Goal: Task Accomplishment & Management: Use online tool/utility

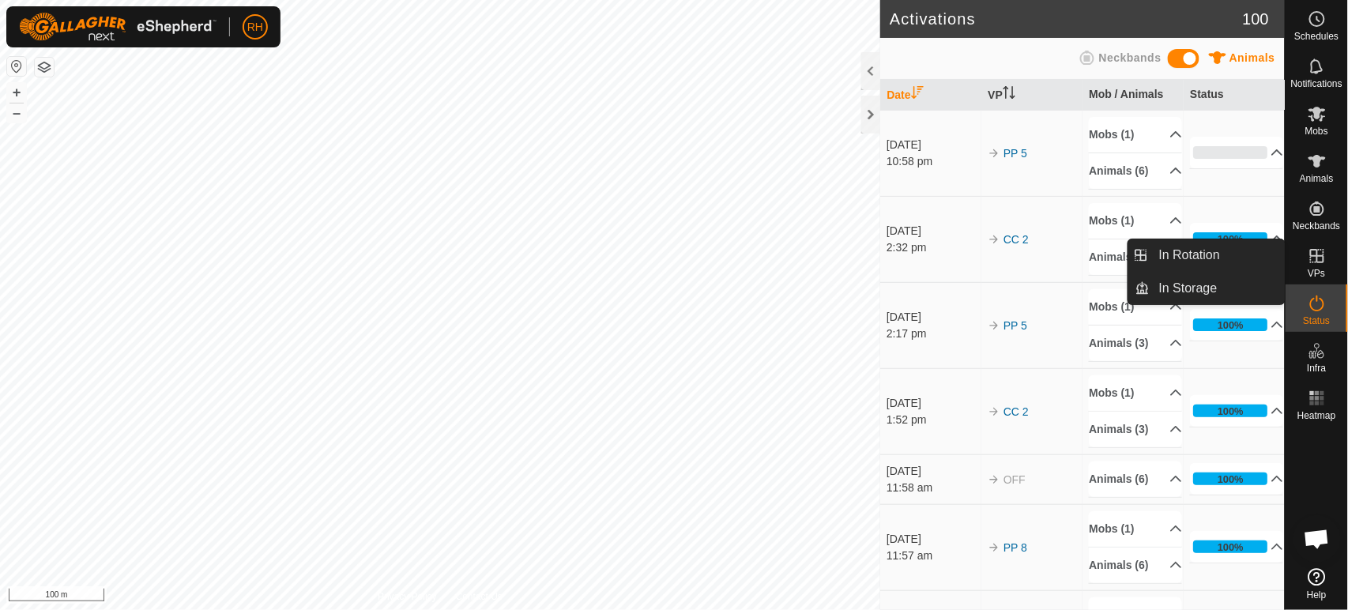
click at [951, 169] on div "10:58 pm" at bounding box center [932, 161] width 93 height 17
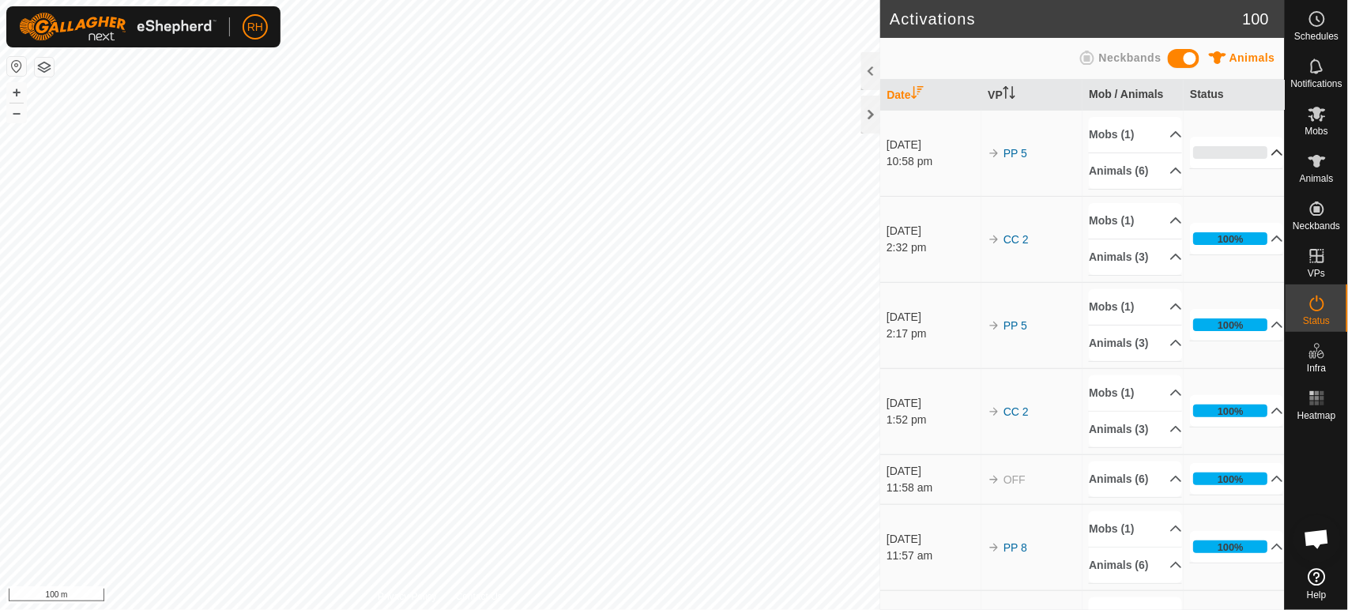
click at [1251, 160] on p-accordion-header "0%" at bounding box center [1236, 153] width 93 height 32
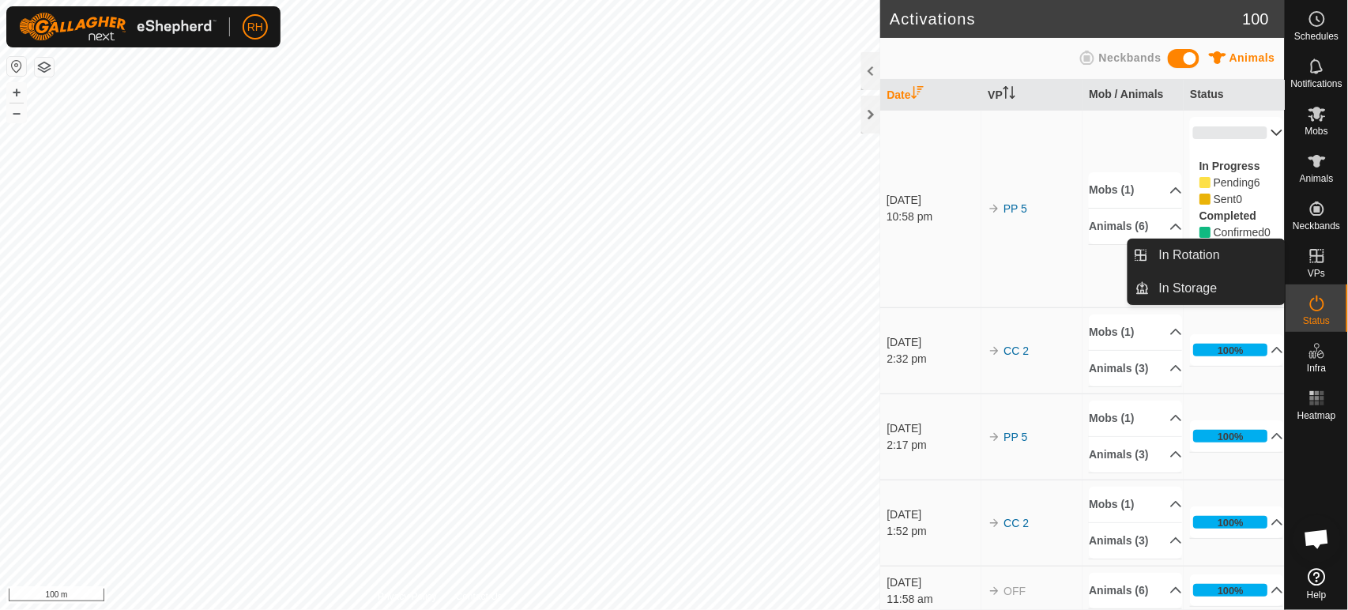
click at [1305, 259] on es-virtualpaddocks-svg-icon at bounding box center [1316, 255] width 28 height 25
click at [1197, 252] on link "In Rotation" at bounding box center [1216, 255] width 135 height 32
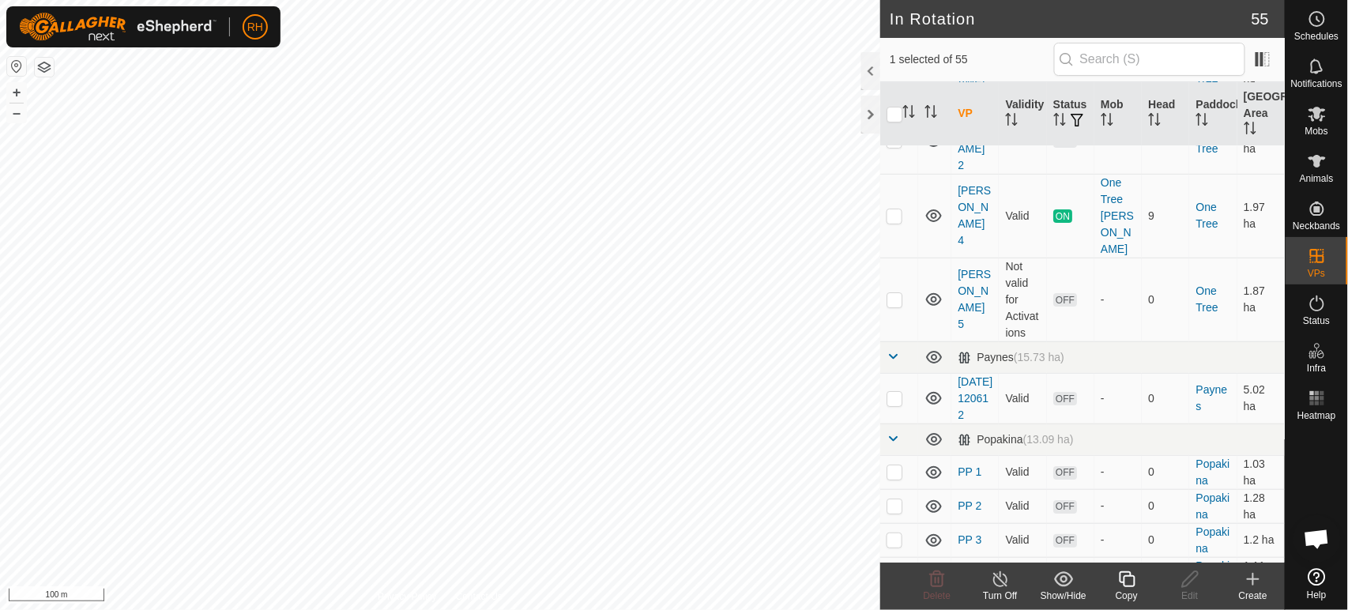
scroll to position [1843, 0]
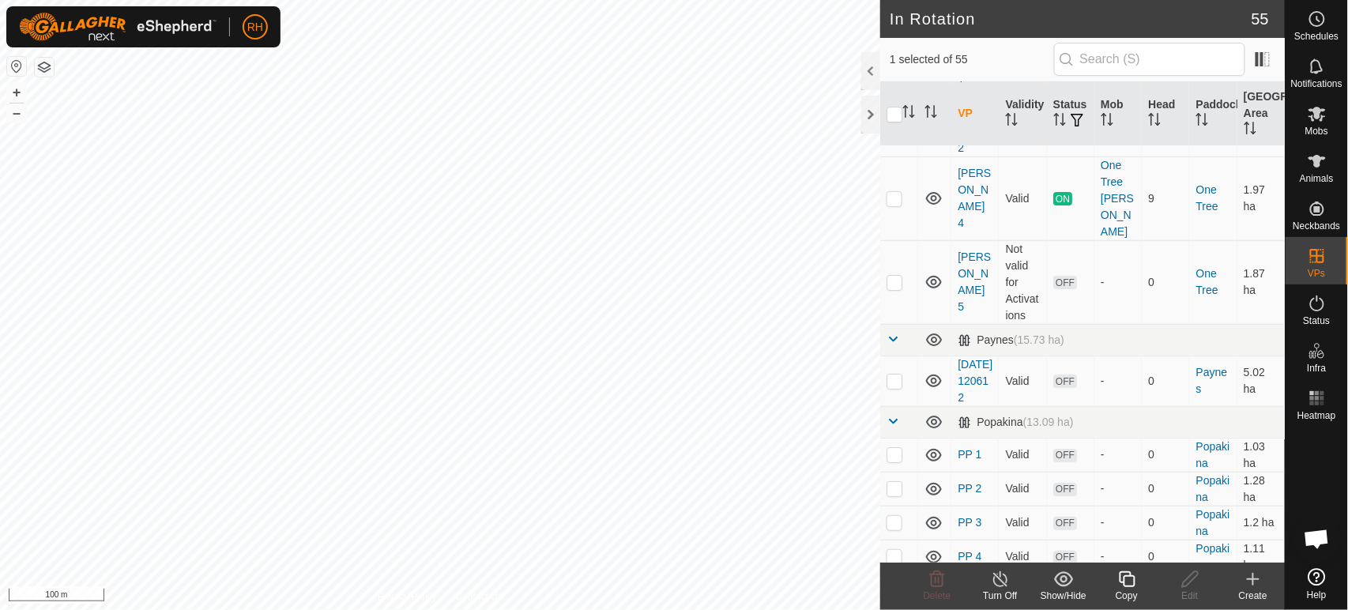
checkbox input "false"
checkbox input "true"
checkbox input "false"
click at [1007, 583] on icon at bounding box center [1000, 578] width 20 height 19
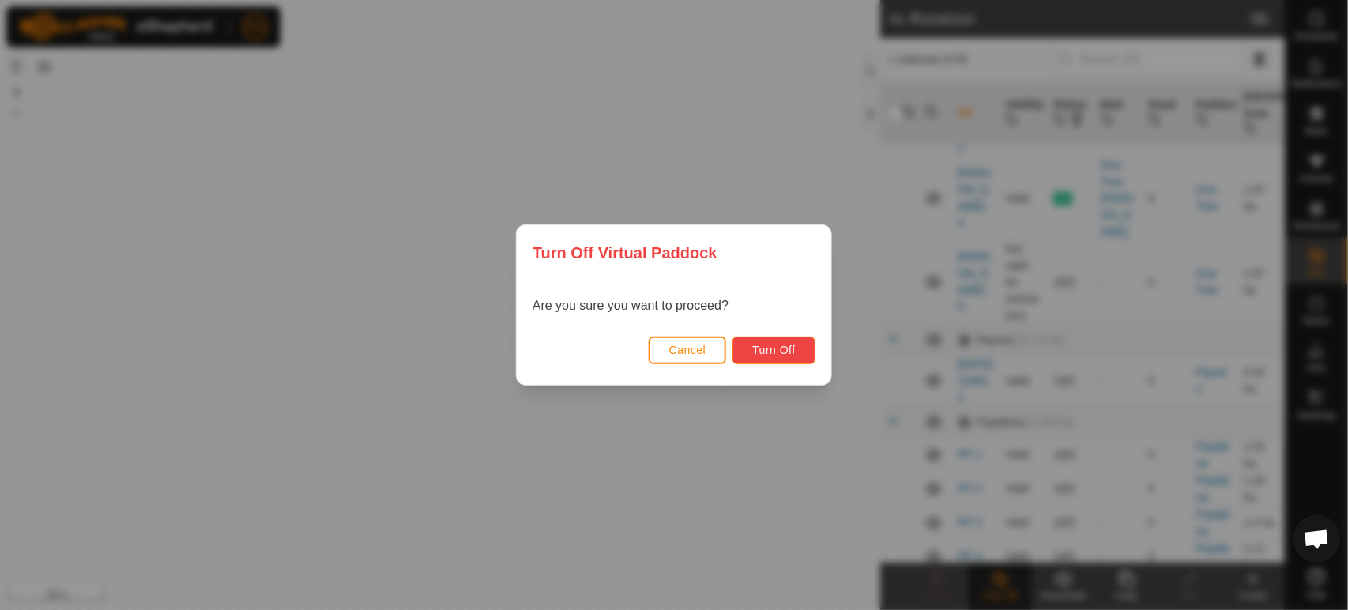
click at [766, 349] on span "Turn Off" at bounding box center [773, 350] width 43 height 13
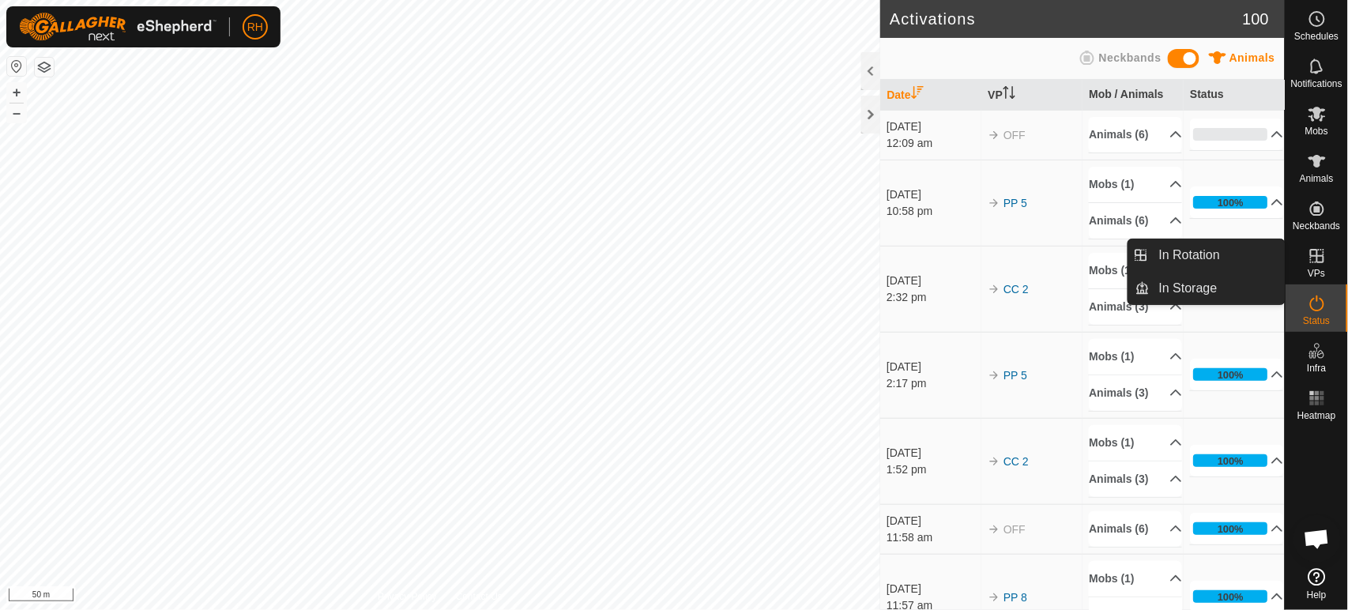
click at [1309, 249] on icon at bounding box center [1316, 255] width 19 height 19
click at [1199, 253] on link "In Rotation" at bounding box center [1216, 255] width 135 height 32
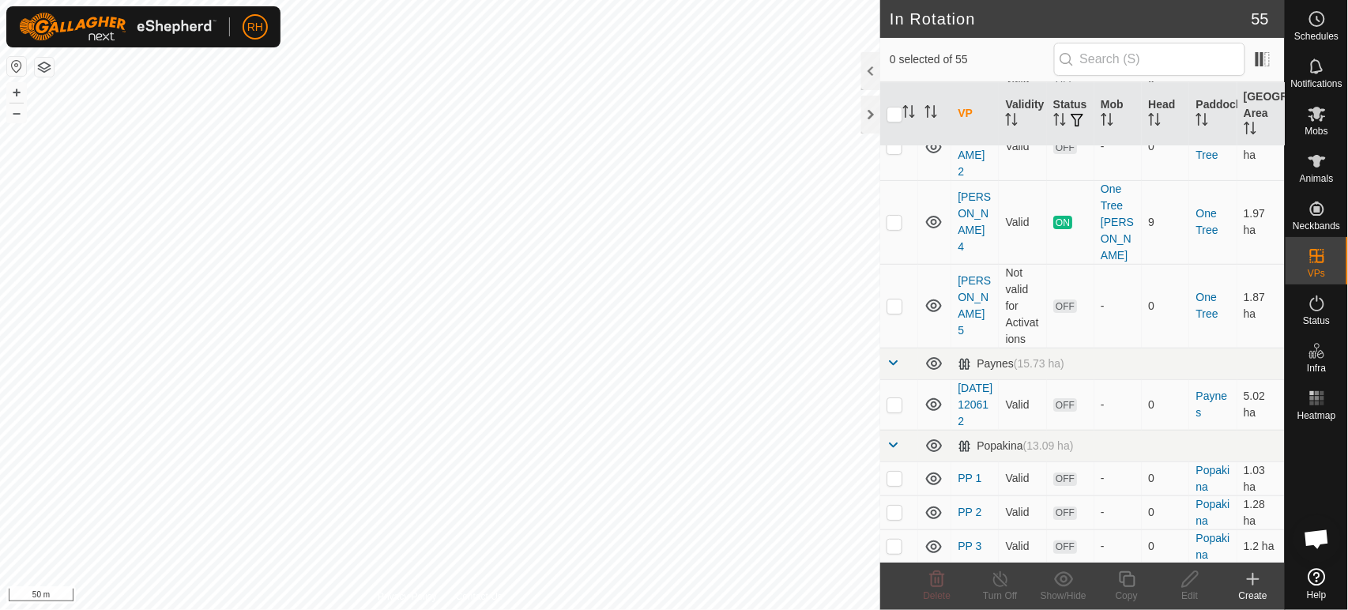
scroll to position [1930, 0]
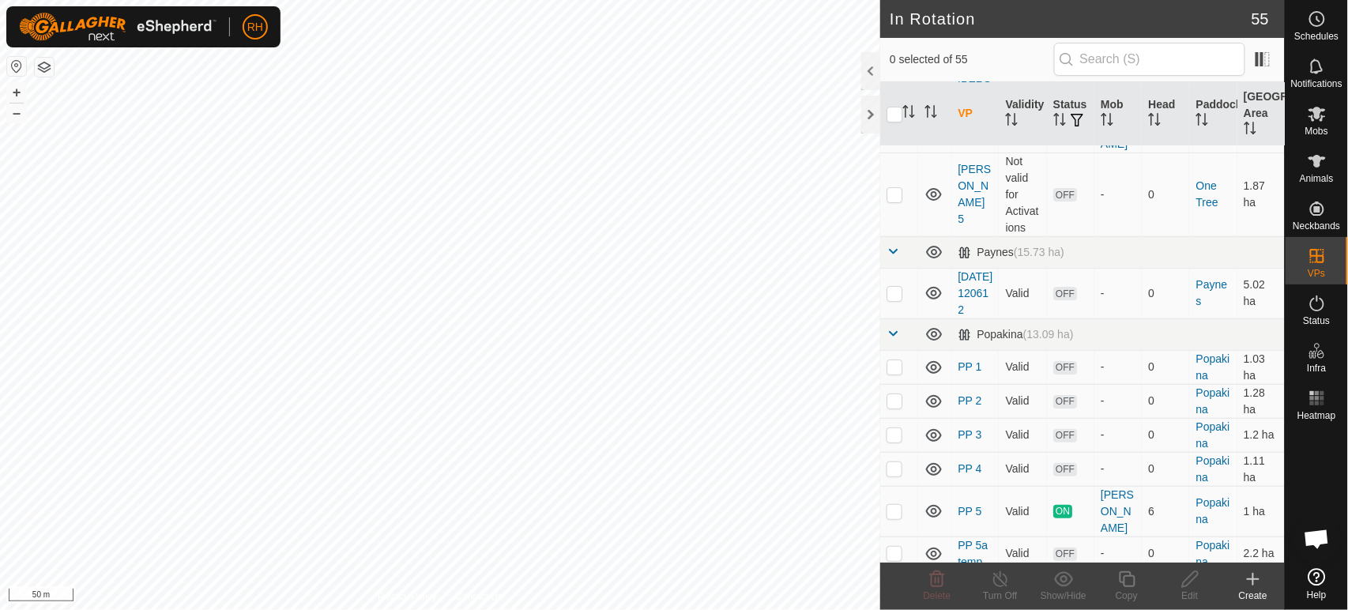
click at [894, 581] on p-checkbox at bounding box center [894, 587] width 16 height 13
checkbox input "true"
click at [894, 505] on p-checkbox at bounding box center [894, 511] width 16 height 13
checkbox input "true"
click at [897, 581] on p-checkbox at bounding box center [894, 587] width 16 height 13
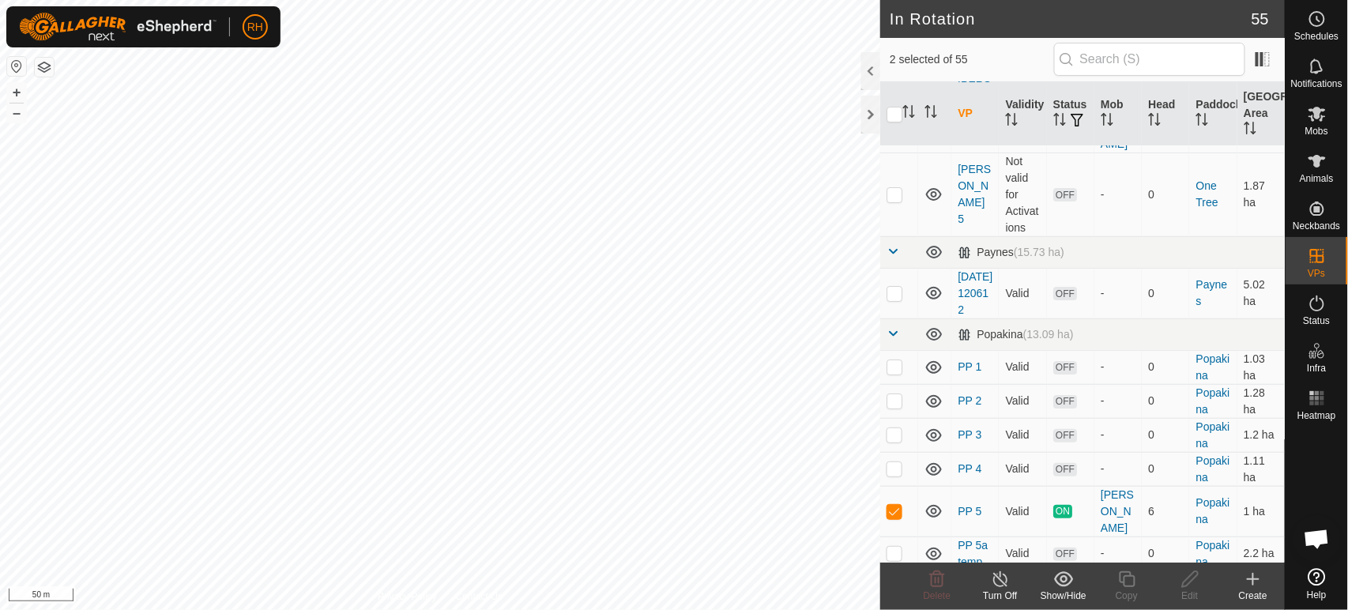
checkbox input "false"
click at [895, 581] on p-checkbox at bounding box center [894, 587] width 16 height 13
checkbox input "false"
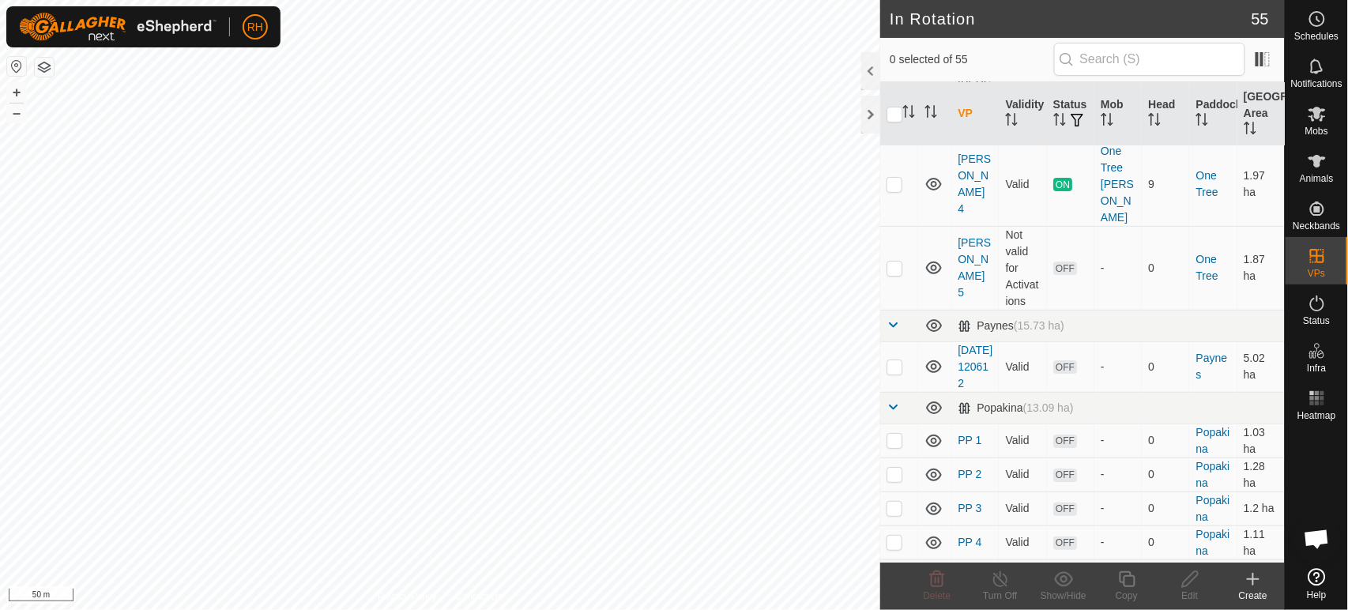
scroll to position [1843, 0]
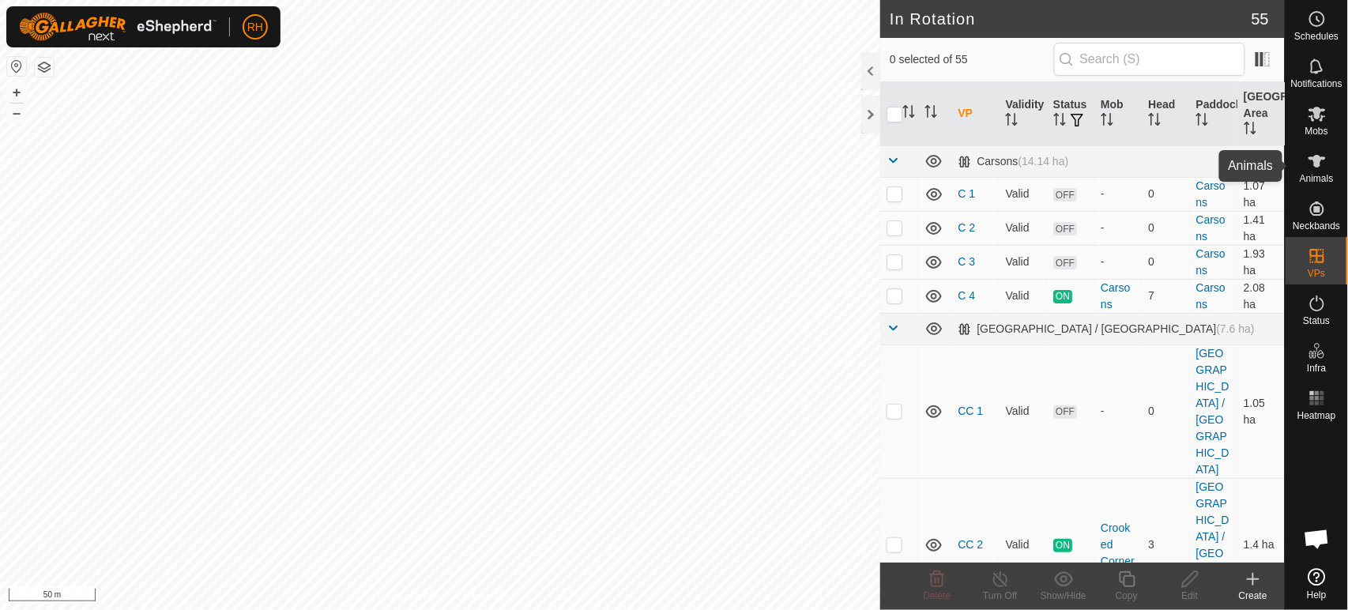
click at [1315, 167] on icon at bounding box center [1316, 161] width 19 height 19
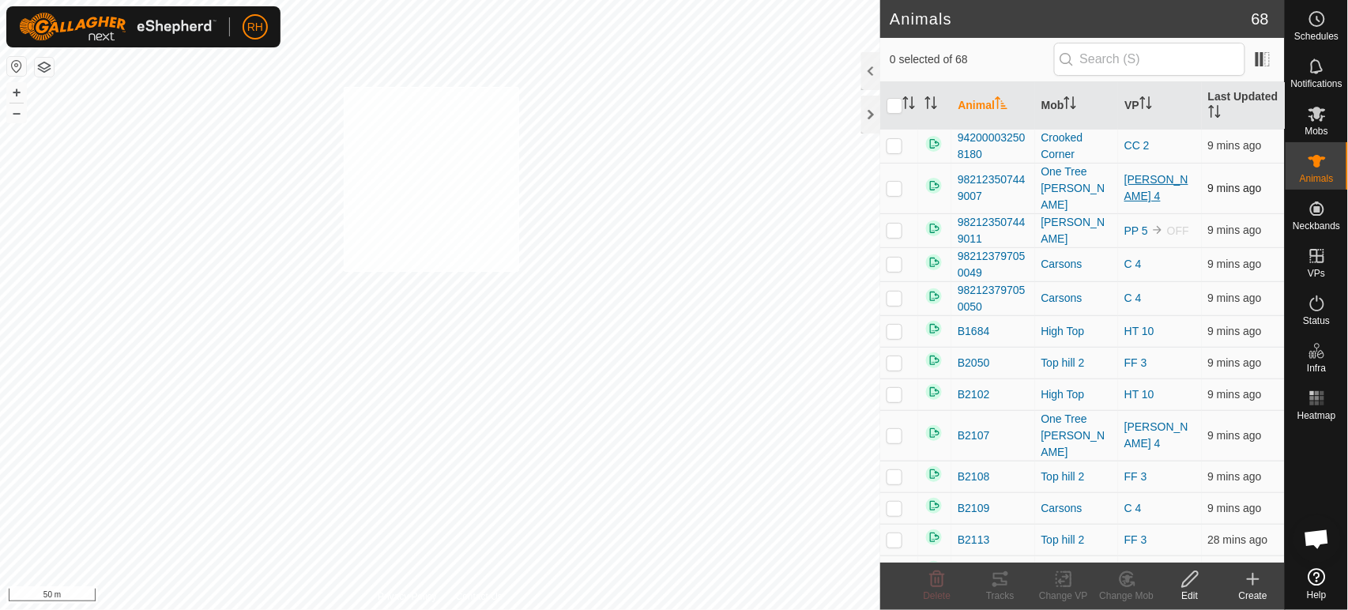
checkbox input "true"
click at [1066, 579] on icon at bounding box center [1063, 579] width 11 height 10
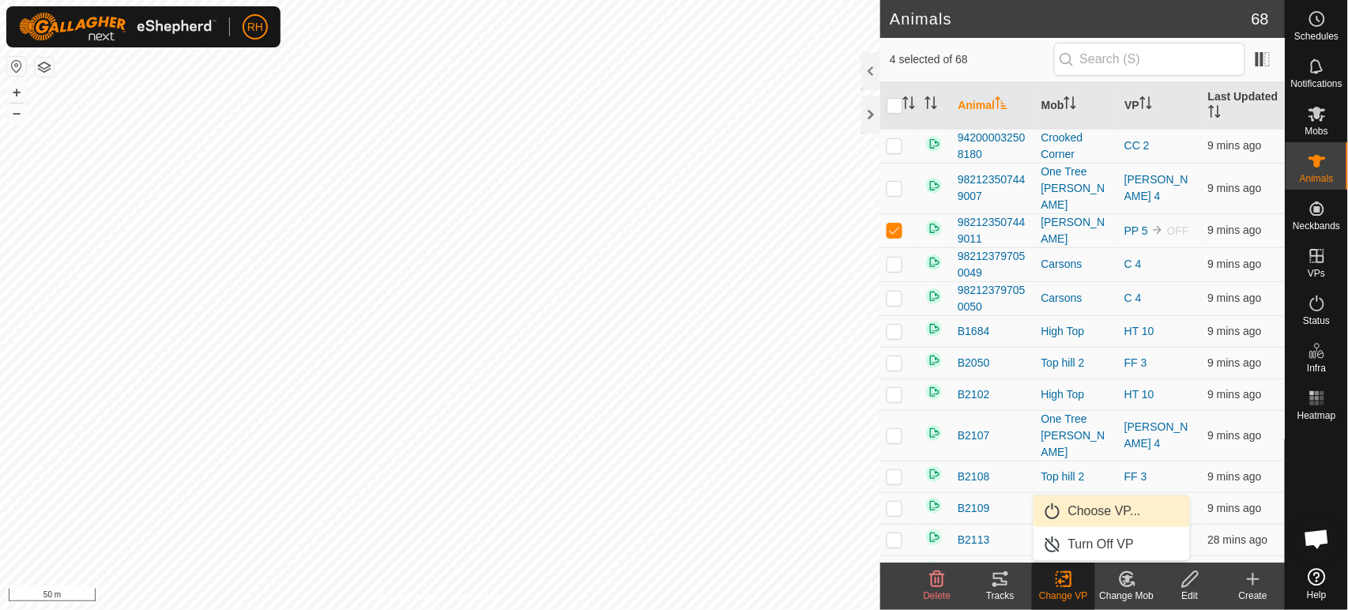
click at [1090, 511] on link "Choose VP..." at bounding box center [1111, 511] width 156 height 32
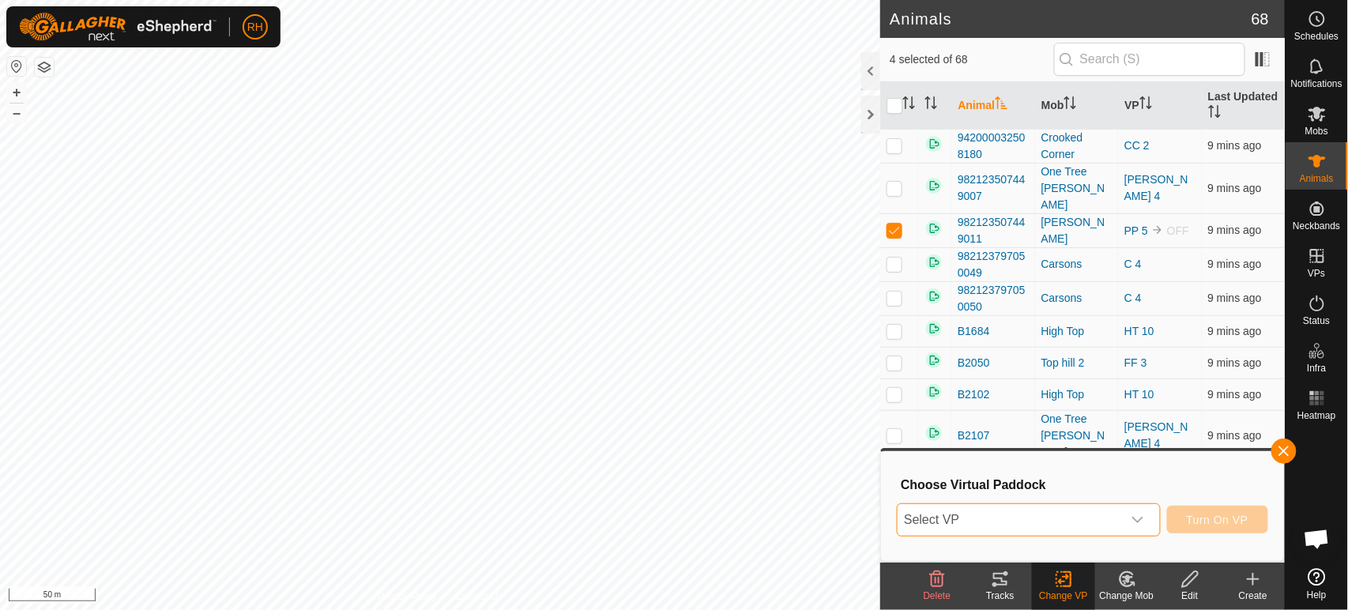
click at [1073, 513] on span "Select VP" at bounding box center [1009, 520] width 224 height 32
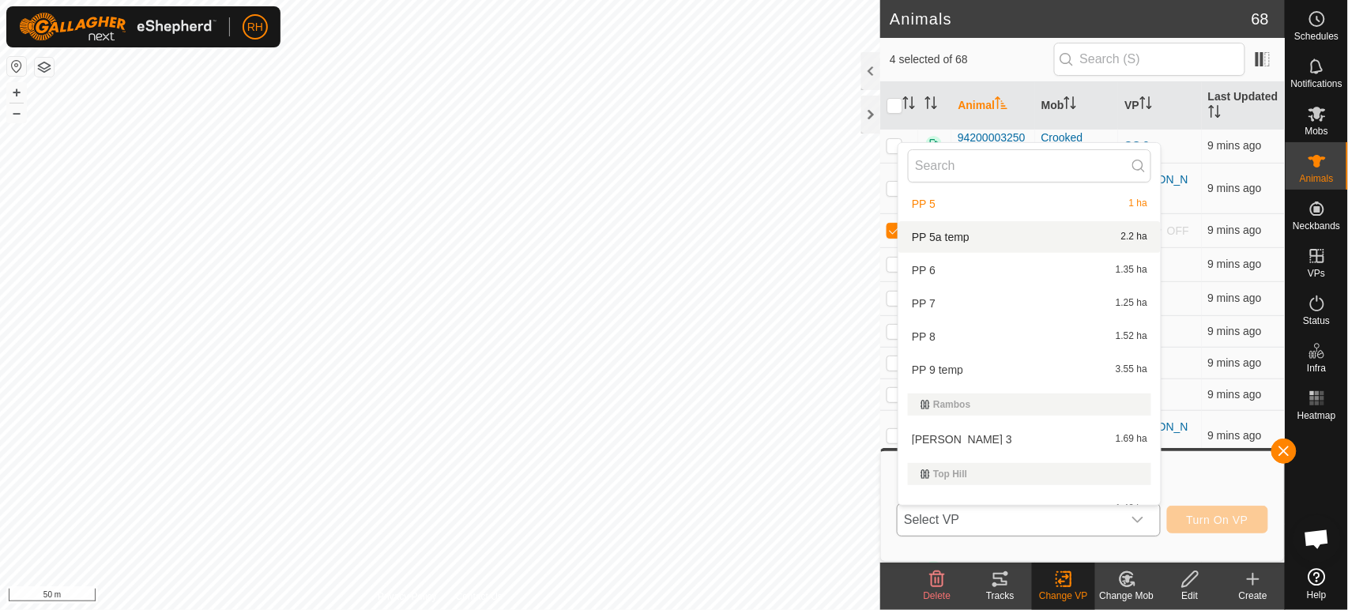
scroll to position [1657, 0]
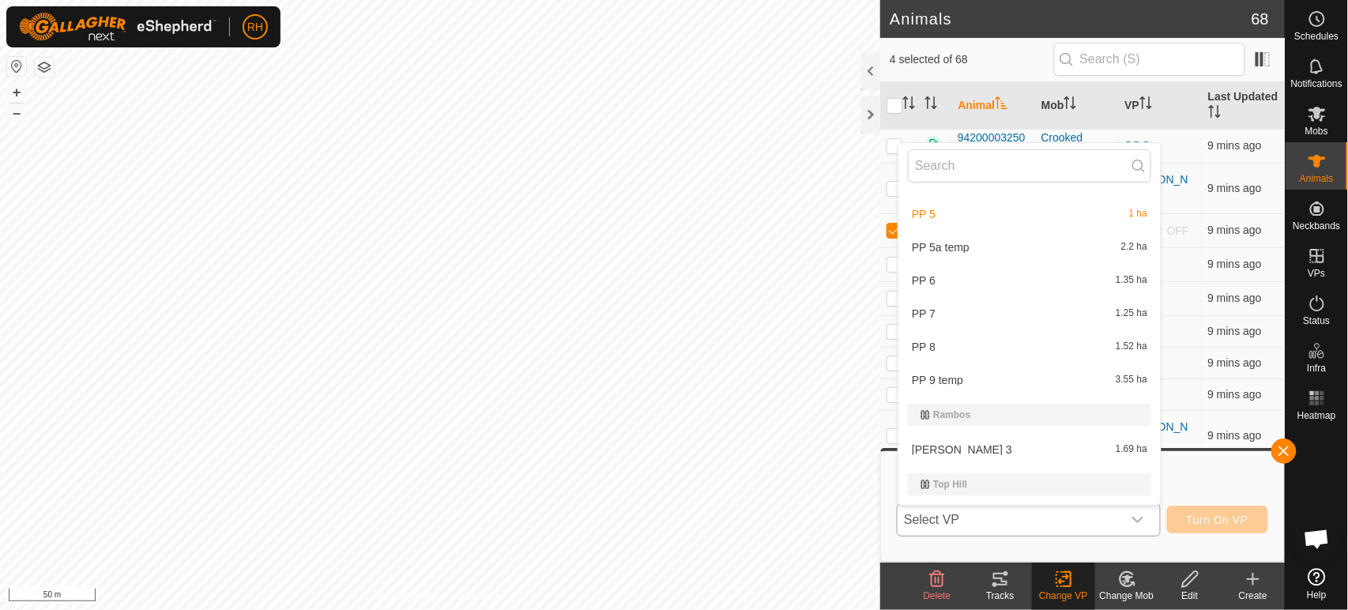
click at [923, 201] on li "PP 5 1 ha" at bounding box center [1029, 214] width 262 height 32
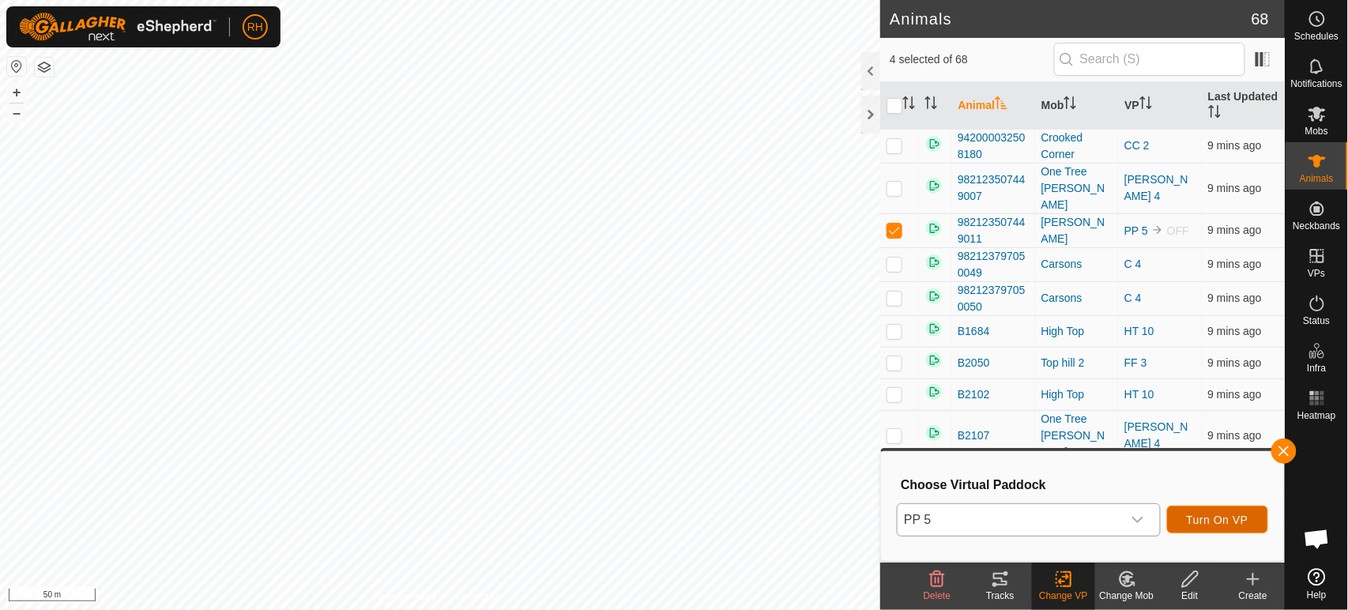
click at [1218, 517] on span "Turn On VP" at bounding box center [1217, 519] width 62 height 13
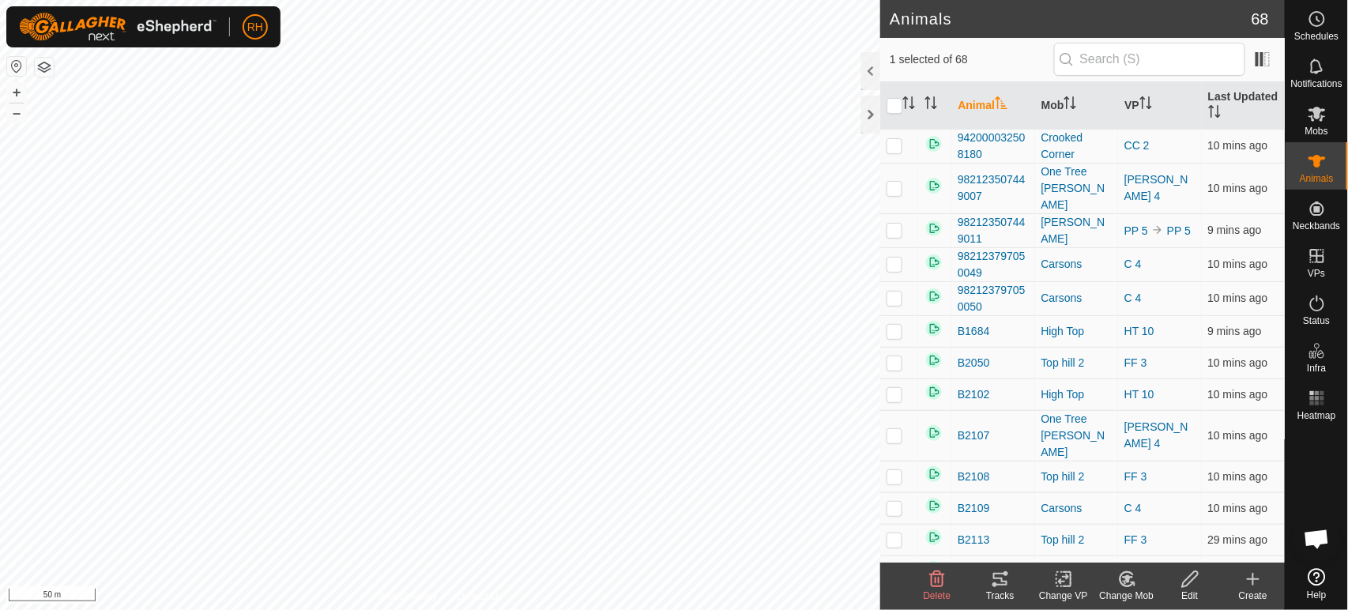
click at [1064, 584] on icon at bounding box center [1064, 578] width 20 height 19
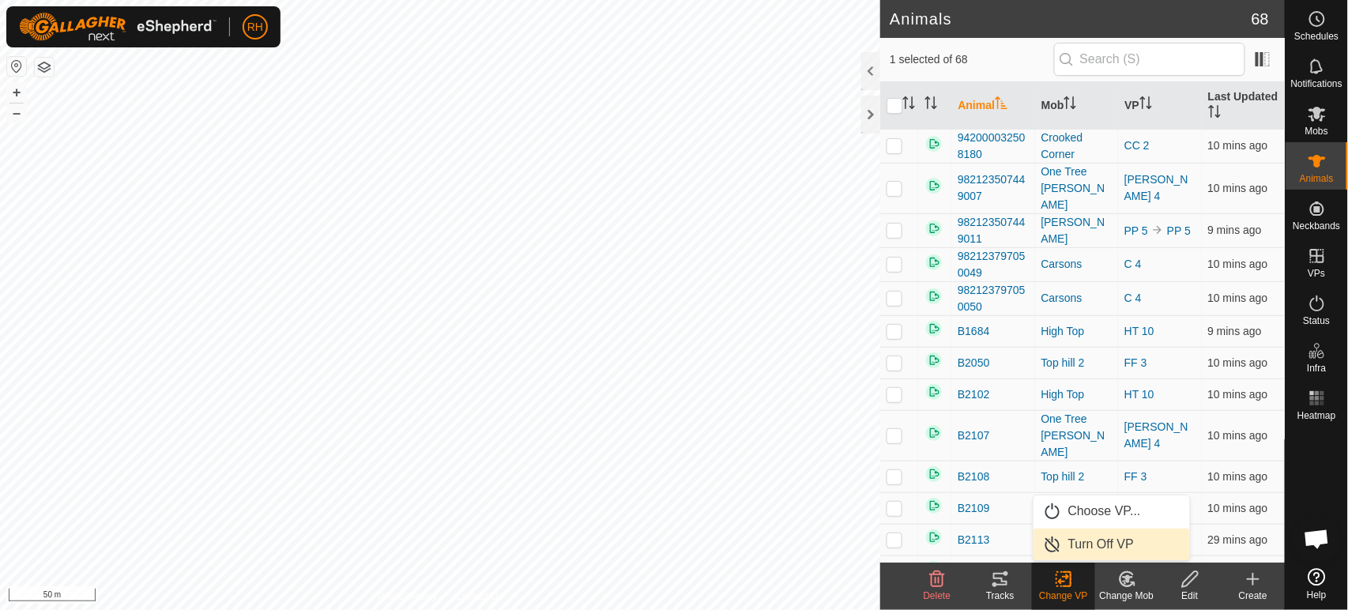
click at [1085, 541] on link "Turn Off VP" at bounding box center [1111, 544] width 156 height 32
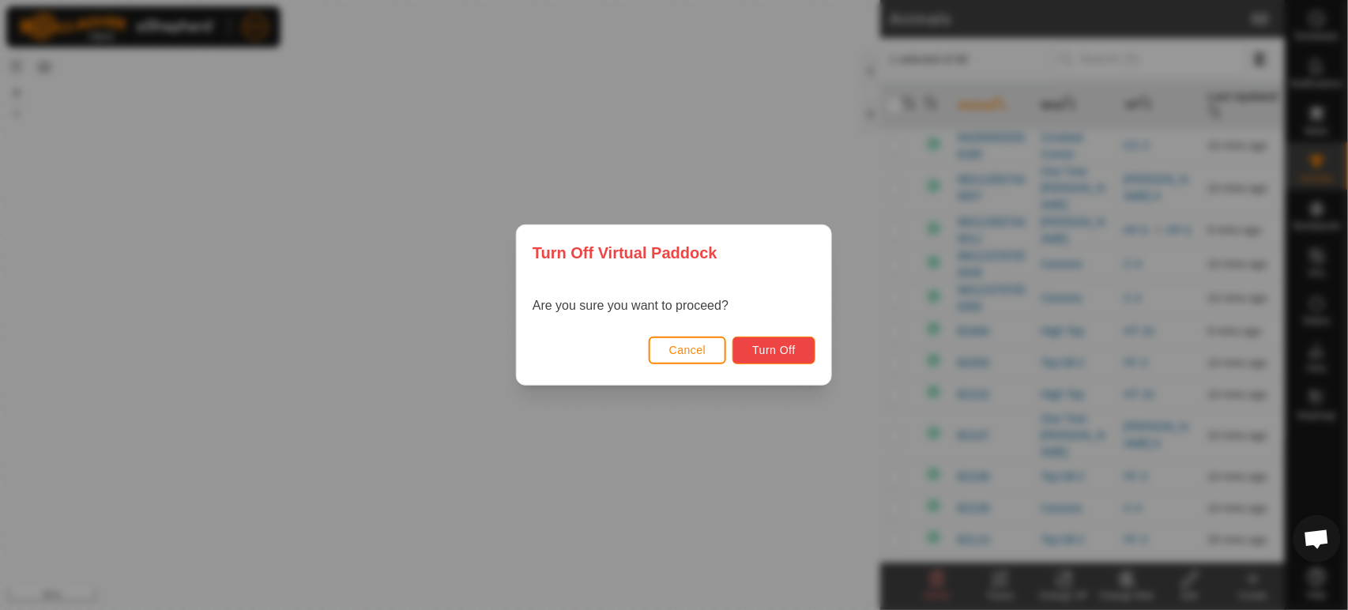
click at [763, 345] on span "Turn Off" at bounding box center [773, 350] width 43 height 13
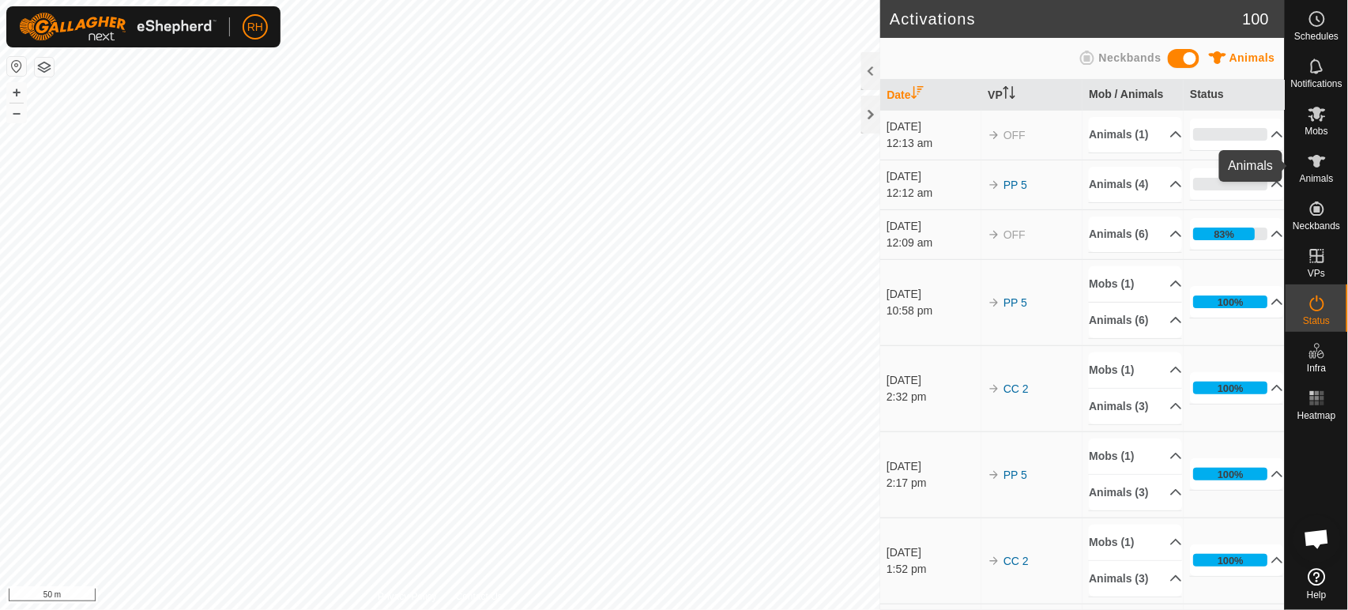
click at [1327, 168] on es-animals-svg-icon at bounding box center [1316, 160] width 28 height 25
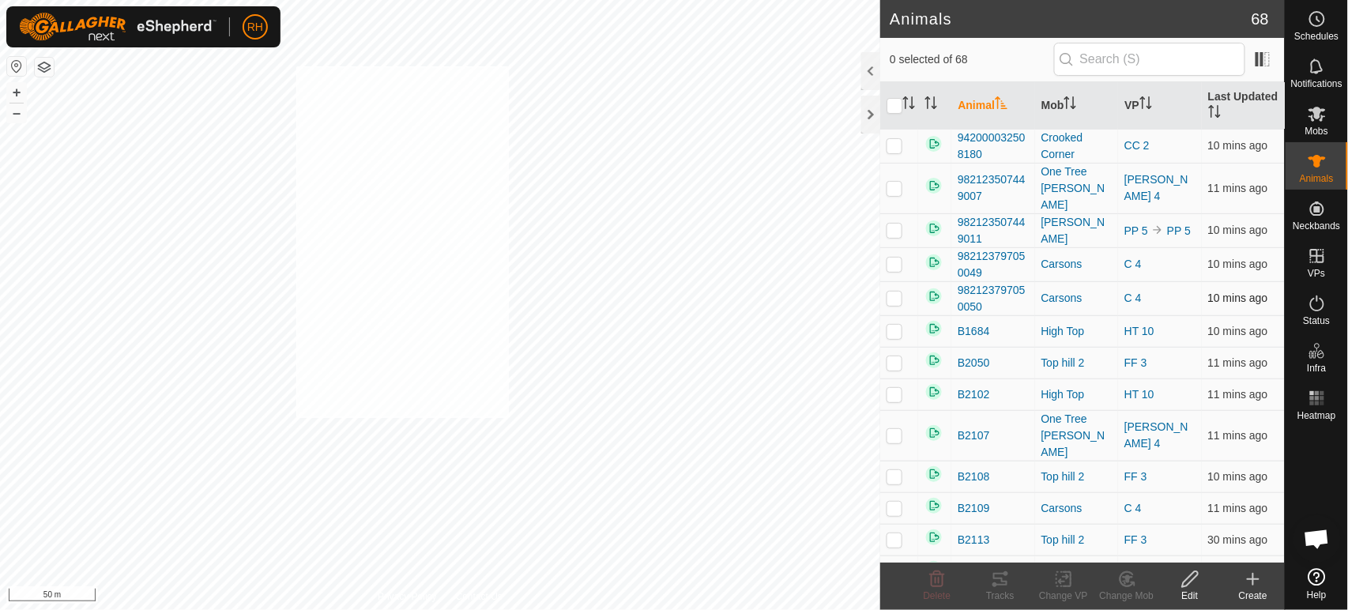
checkbox input "true"
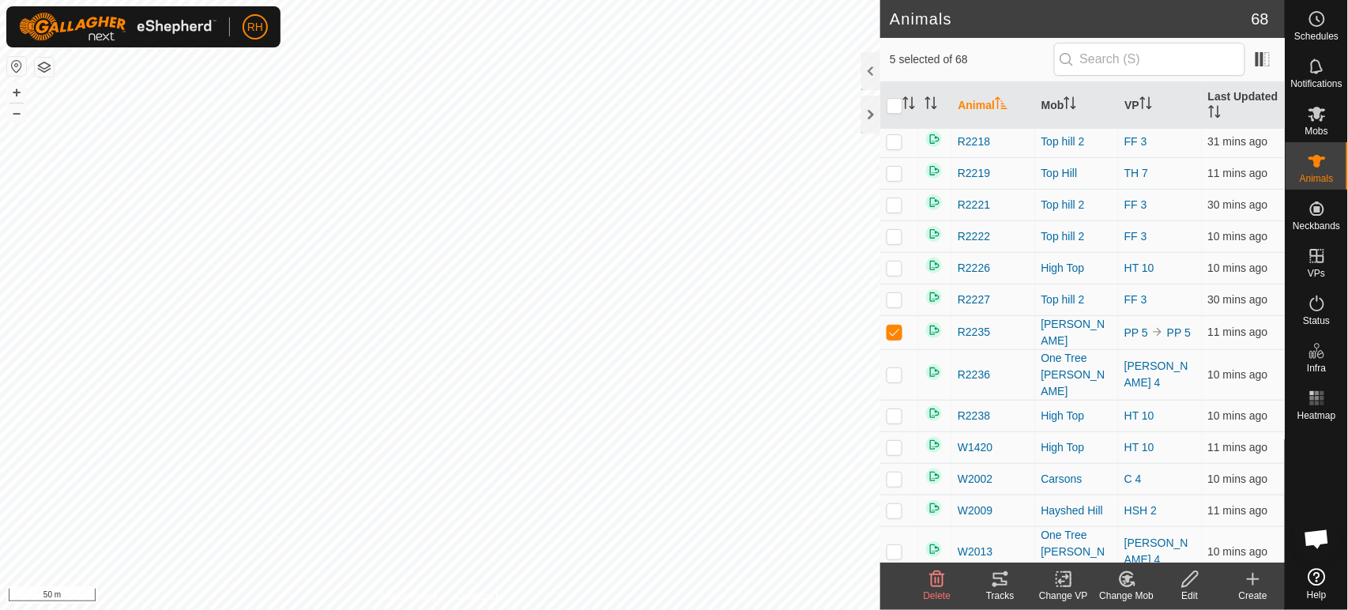
scroll to position [1749, 0]
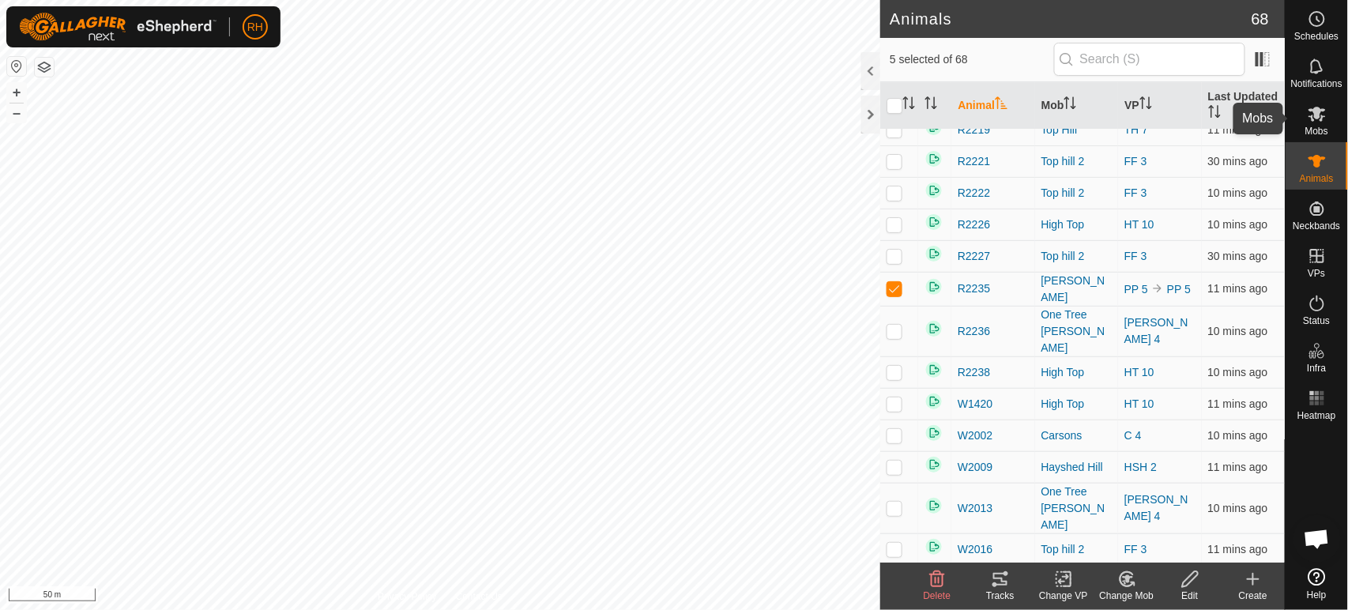
click at [1311, 115] on icon at bounding box center [1316, 113] width 19 height 19
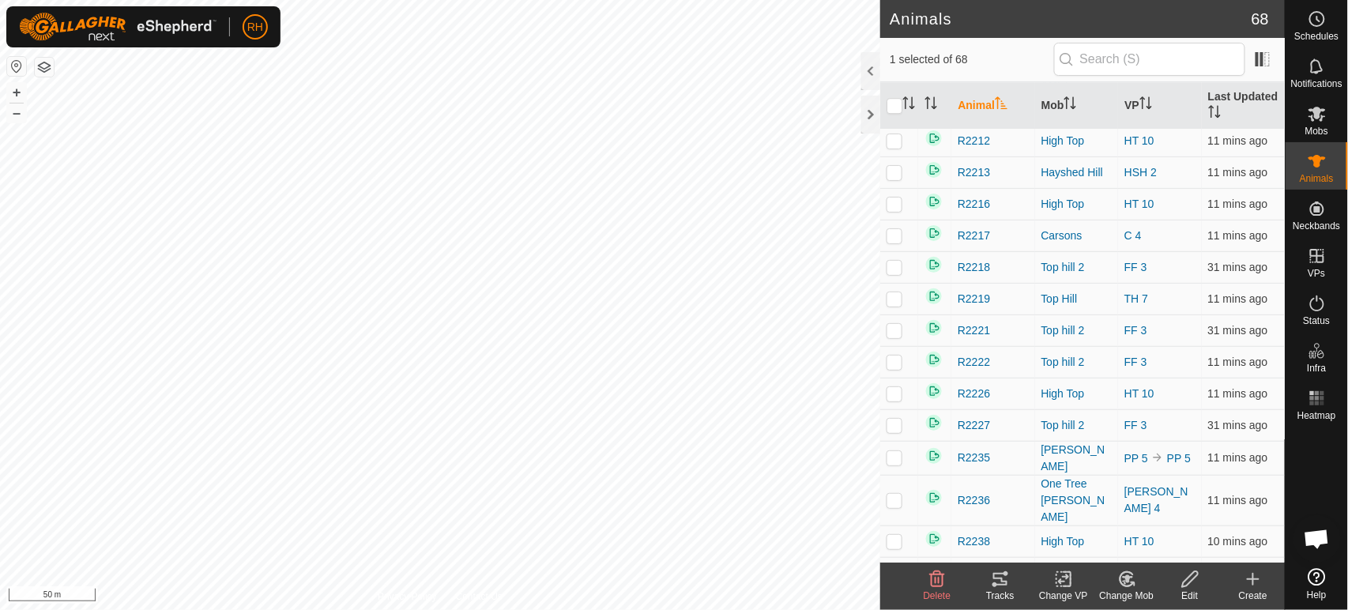
scroll to position [1749, 0]
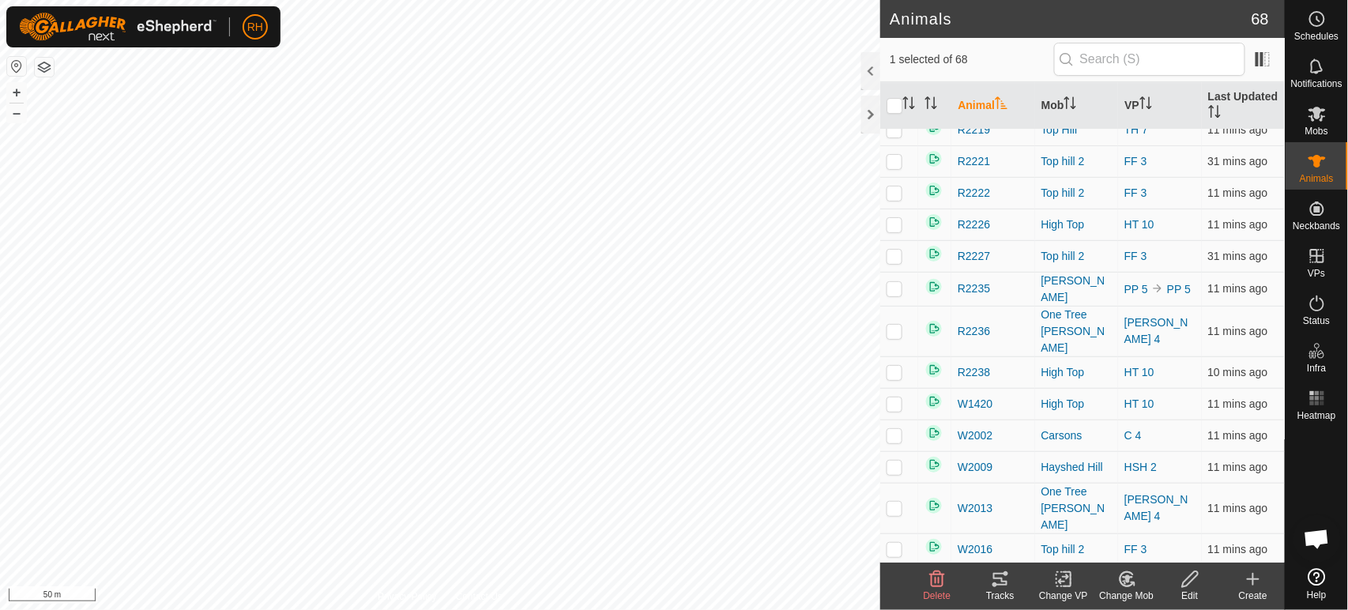
click at [1066, 577] on icon at bounding box center [1063, 579] width 11 height 10
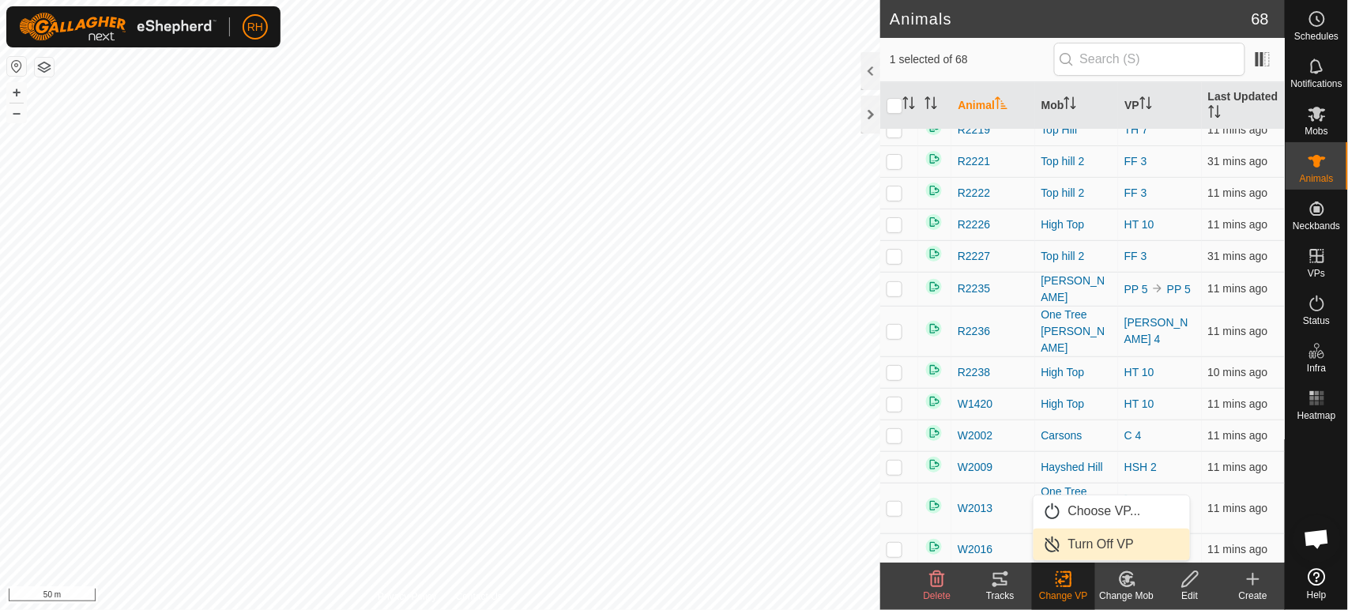
click at [1084, 546] on link "Turn Off VP" at bounding box center [1111, 544] width 156 height 32
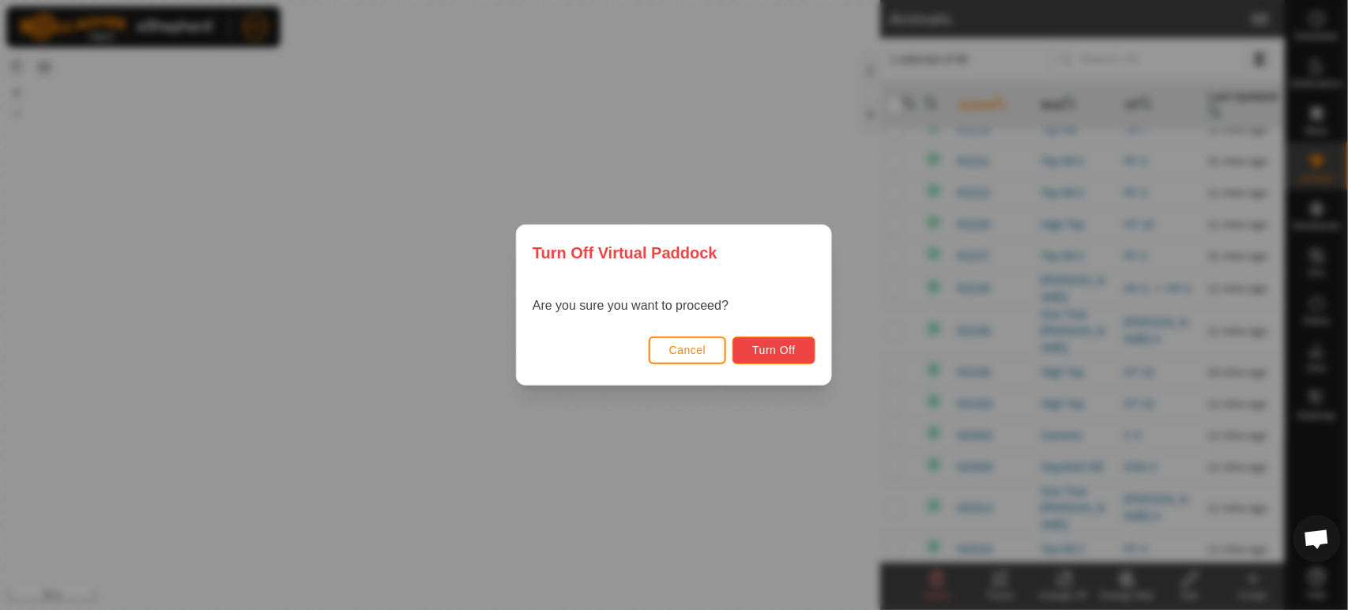
click at [774, 348] on span "Turn Off" at bounding box center [773, 350] width 43 height 13
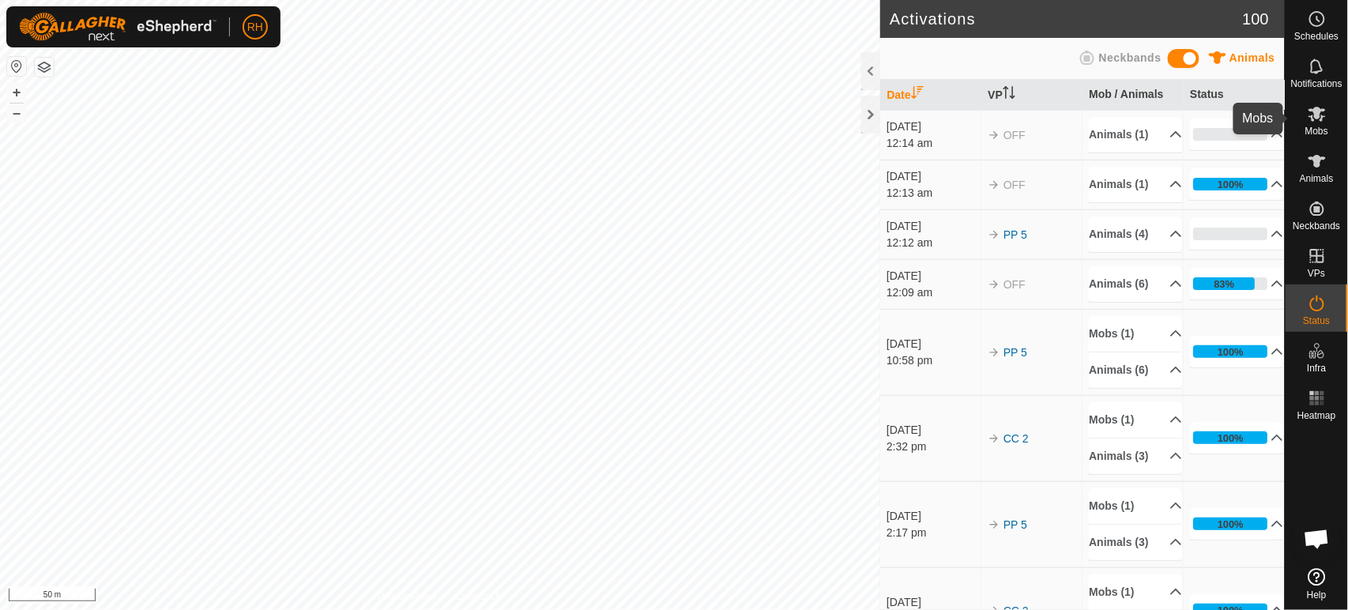
click at [1314, 111] on icon at bounding box center [1316, 114] width 17 height 15
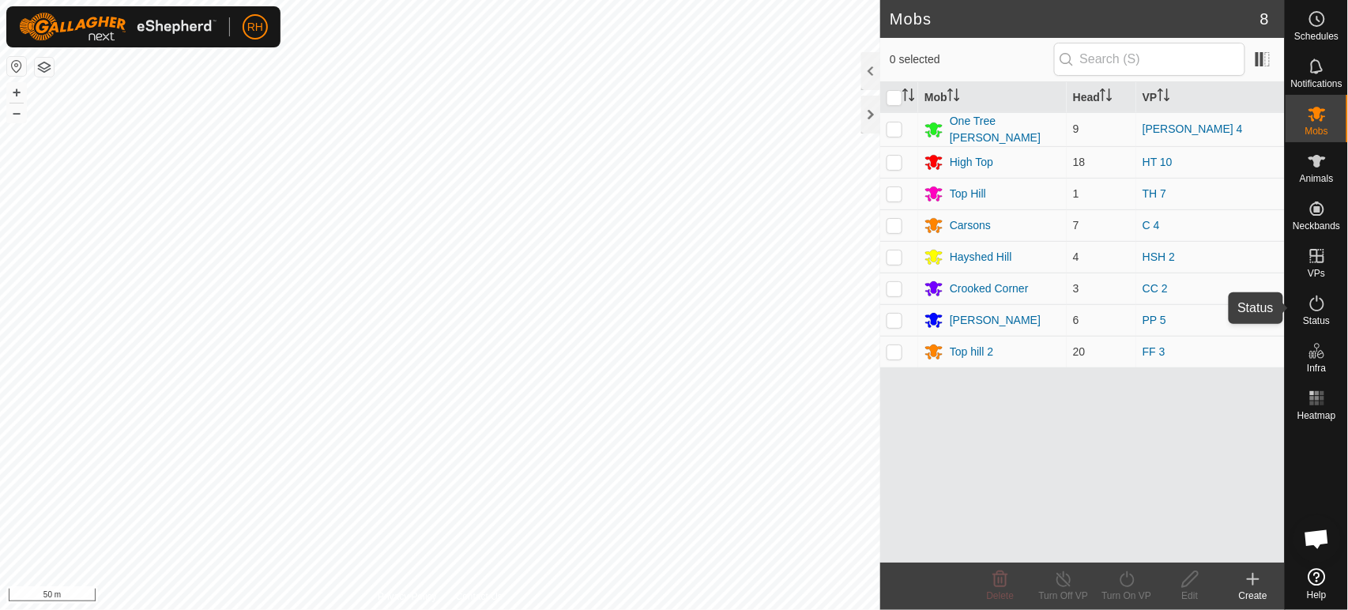
click at [1314, 309] on icon at bounding box center [1317, 303] width 14 height 16
